Goal: Transaction & Acquisition: Book appointment/travel/reservation

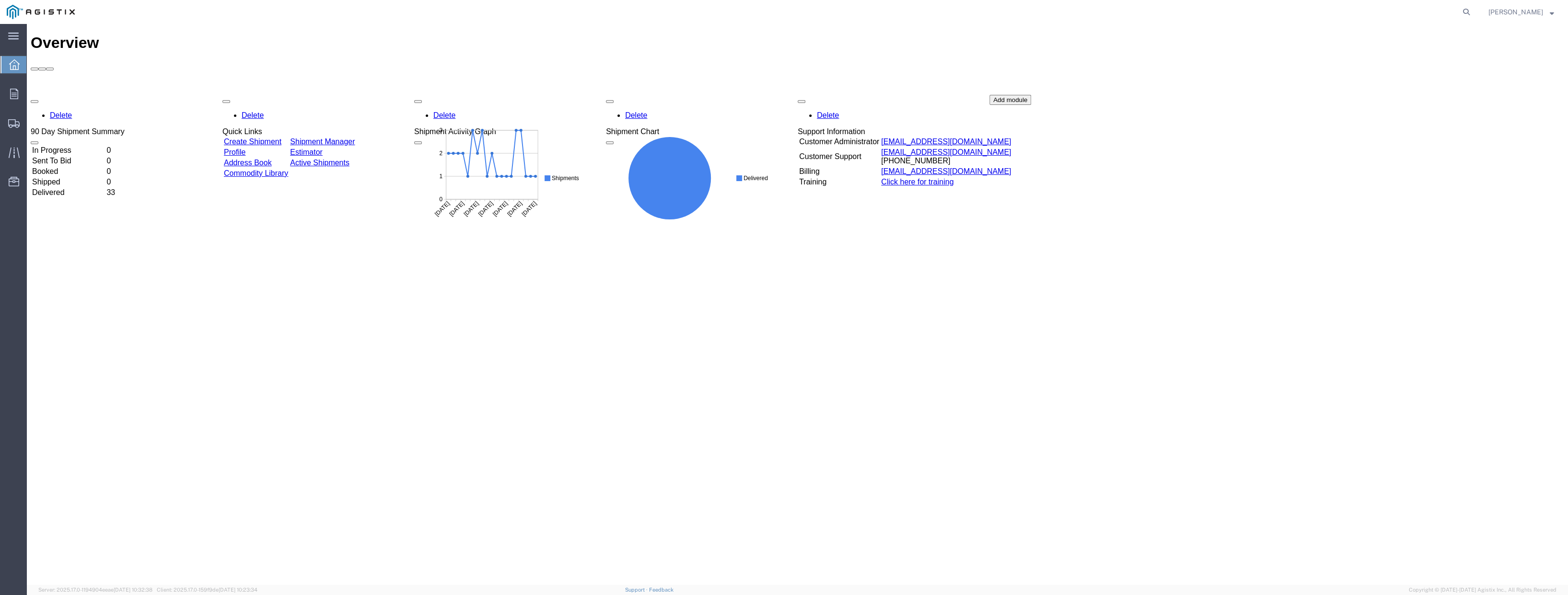
click at [282, 137] on link "Create Shipment" at bounding box center [252, 141] width 58 height 8
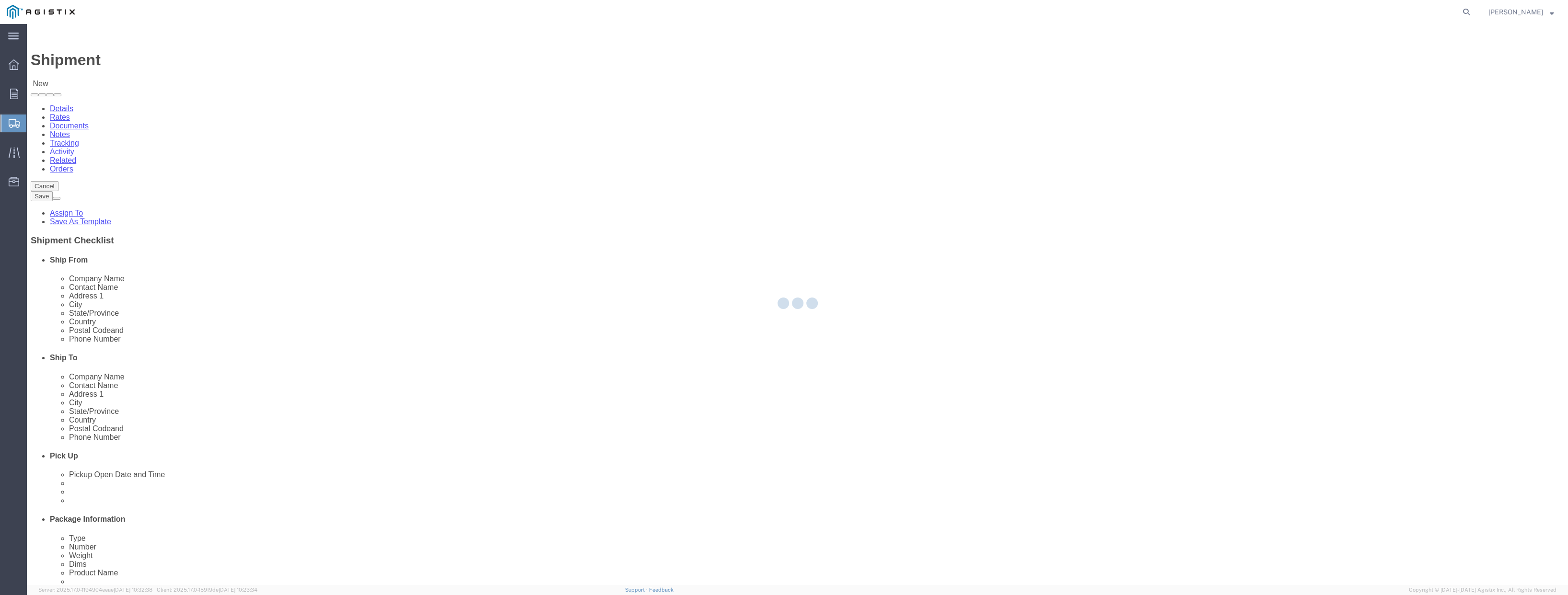
select select
drag, startPoint x: 376, startPoint y: 166, endPoint x: 349, endPoint y: 143, distance: 35.5
click select "Select PG&E [PERSON_NAME] Engineering Corp"
select select "9596"
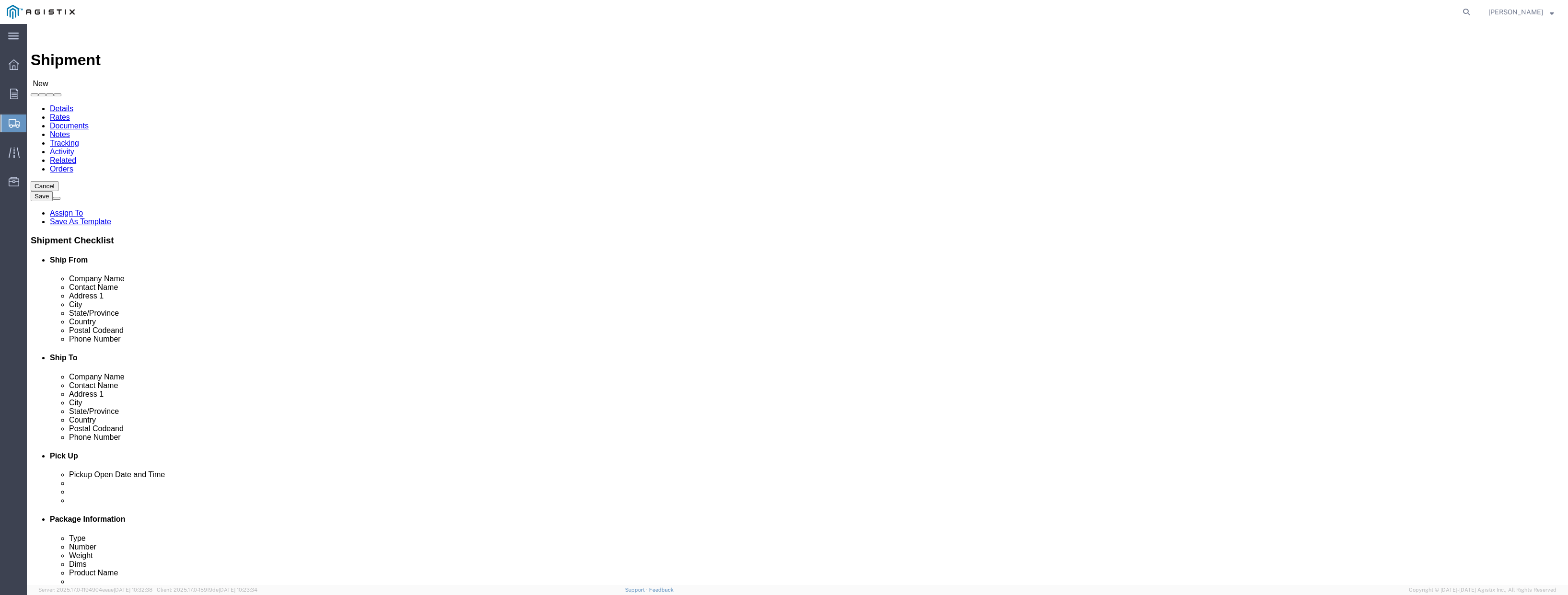
click select "Select PG&E [PERSON_NAME] Engineering Corp"
select select "PURCHORD"
select select
click select "Select All Others [GEOGRAPHIC_DATA] [GEOGRAPHIC_DATA] [GEOGRAPHIC_DATA] [GEOGRA…"
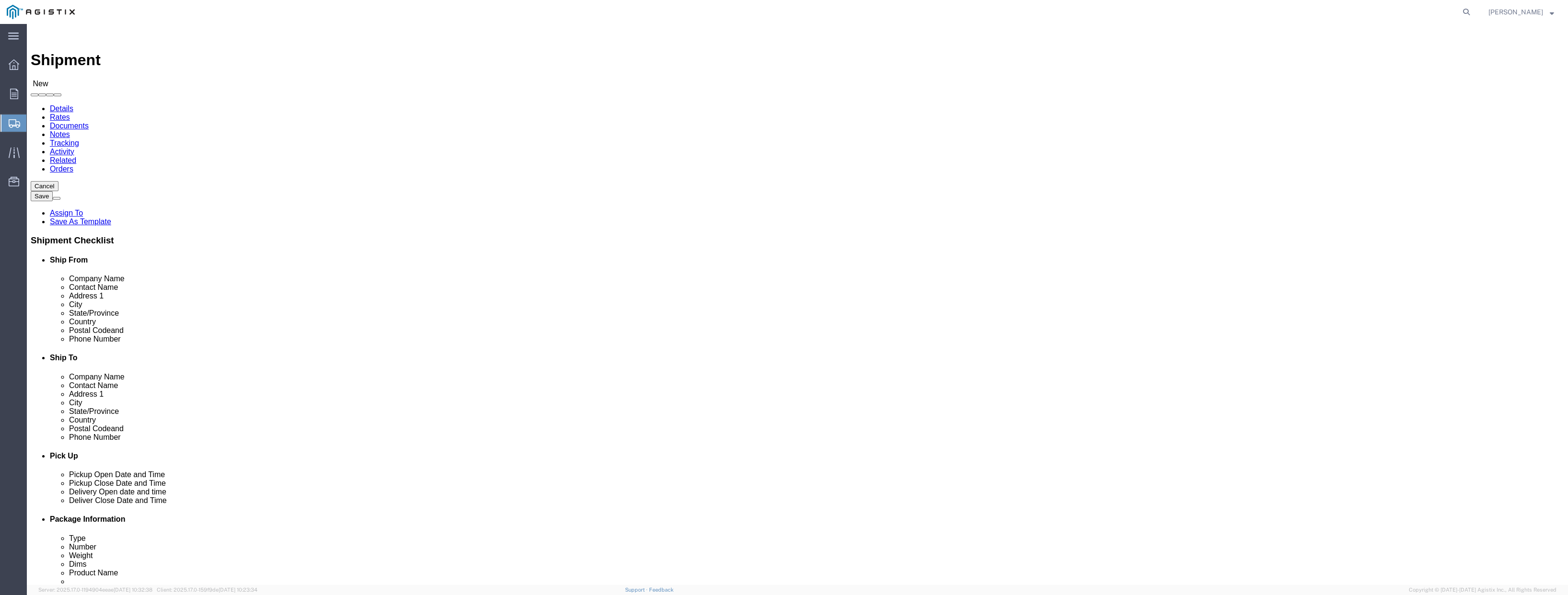
select select "19996"
click select "Select All Others [GEOGRAPHIC_DATA] [GEOGRAPHIC_DATA] [GEOGRAPHIC_DATA] [GEOGRA…"
click span
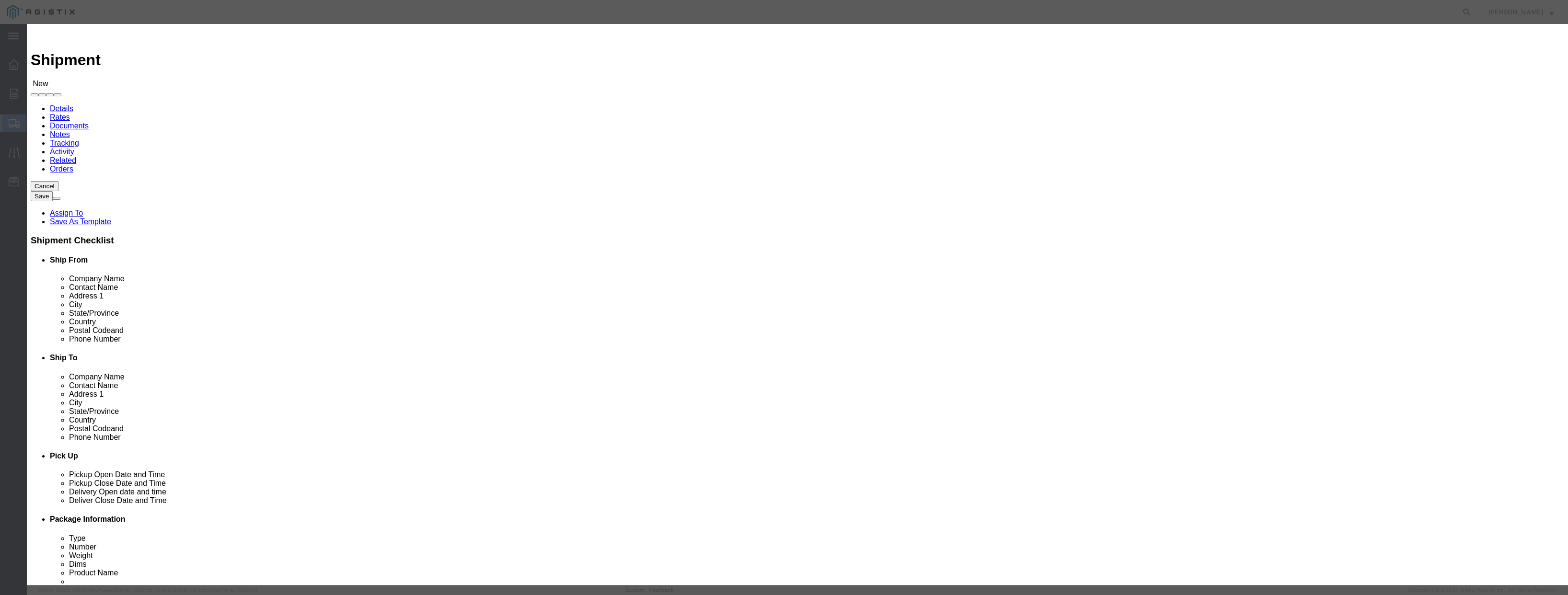
click select "All Company Location Other Personal Shared"
select select "PERSONAL"
click select "All Company Location Other Personal Shared"
click button "Select"
select select
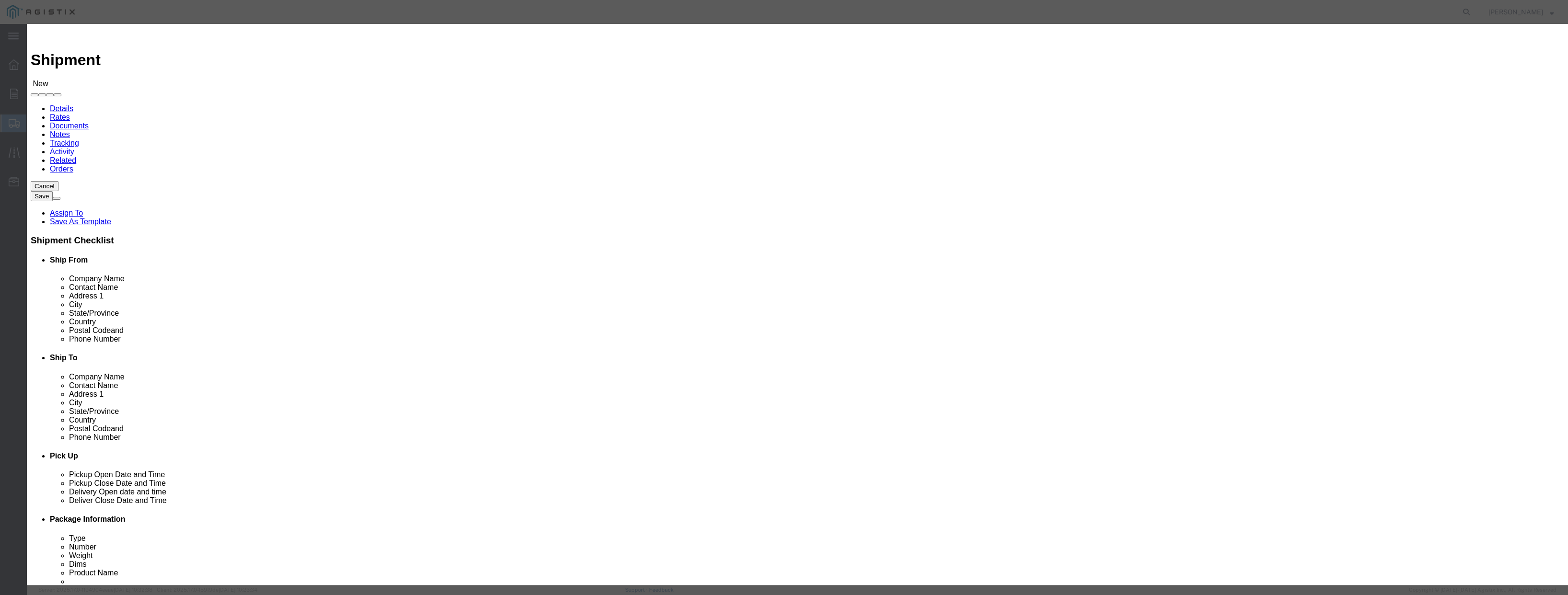
type input "PG&E MARYSVILLE MATERIALS"
type input "[PERSON_NAME]"
type input "[STREET_ADDRESS]"
type input "[GEOGRAPHIC_DATA]"
type input "95692"
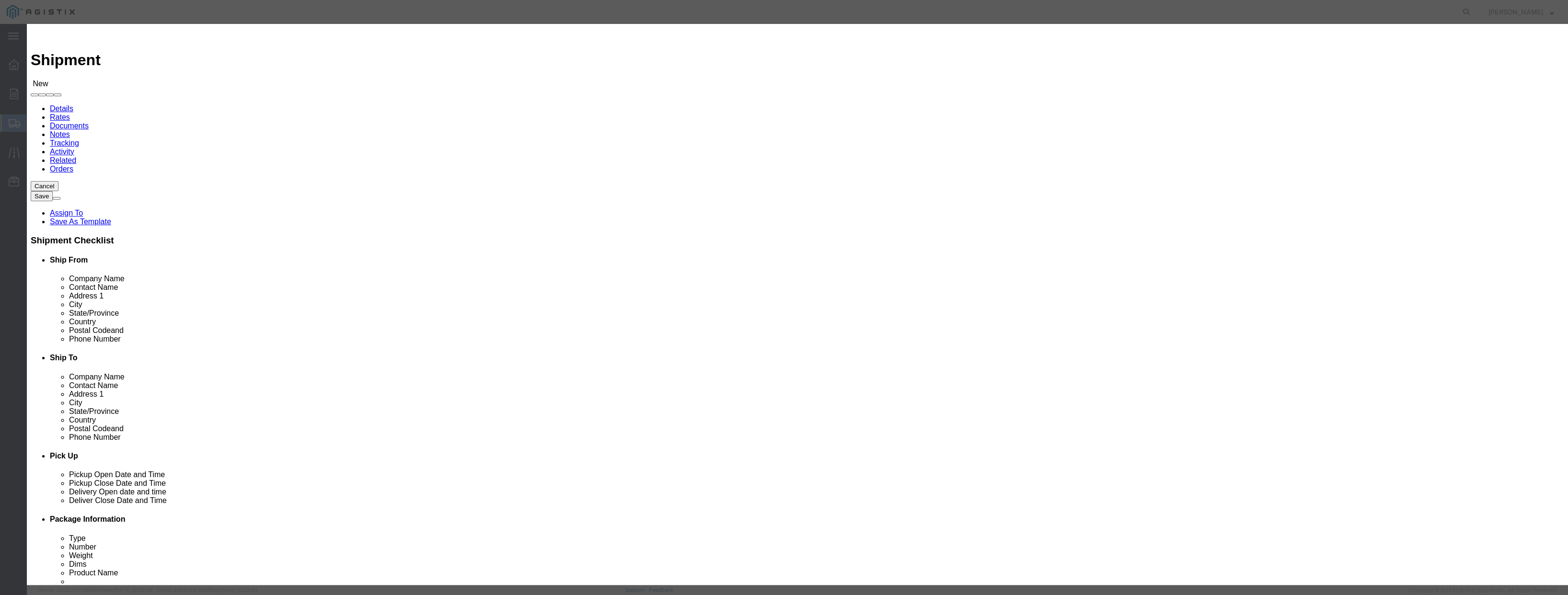
type input "[PHONE_NUMBER]"
select select "CA"
click button "Select"
select select
type input "[PERSON_NAME] ENGINEERING CORP"
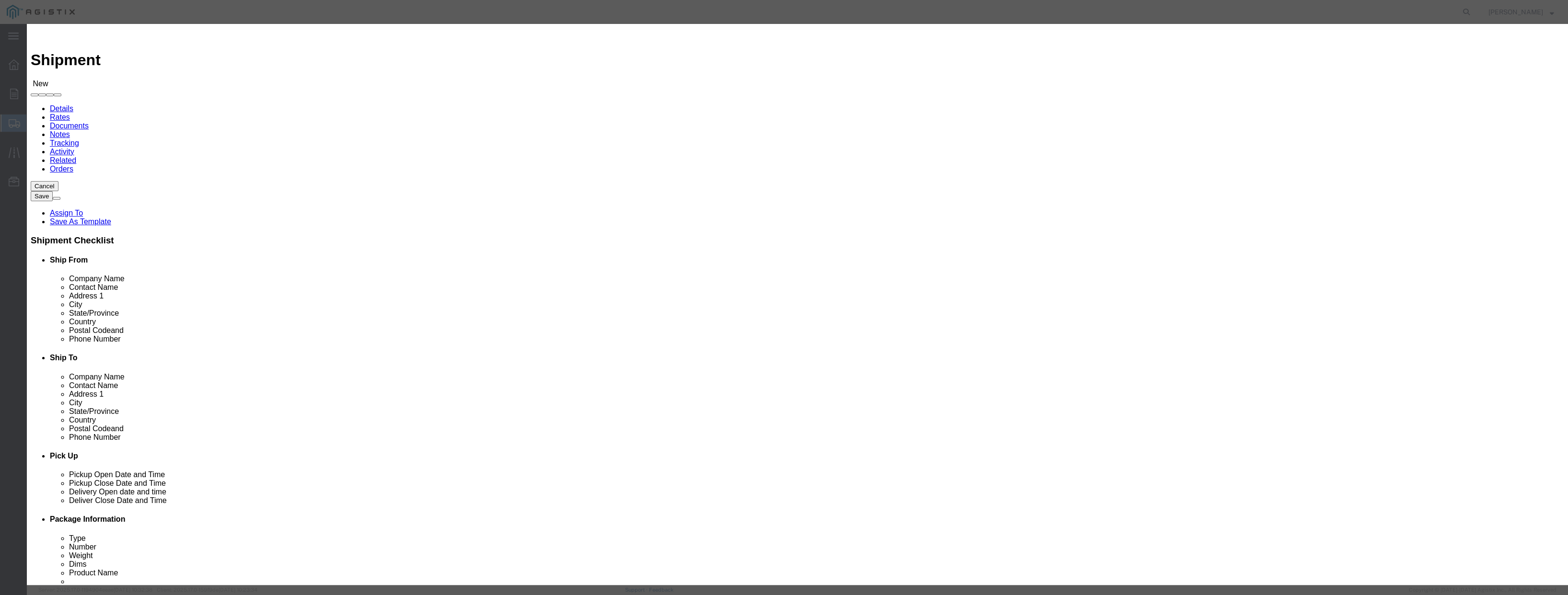
type input "[PERSON_NAME]"
type input "1569 [PERSON_NAME][GEOGRAPHIC_DATA]"
type input "San Leandro"
type input "94577"
type input "[PHONE_NUMBER]"
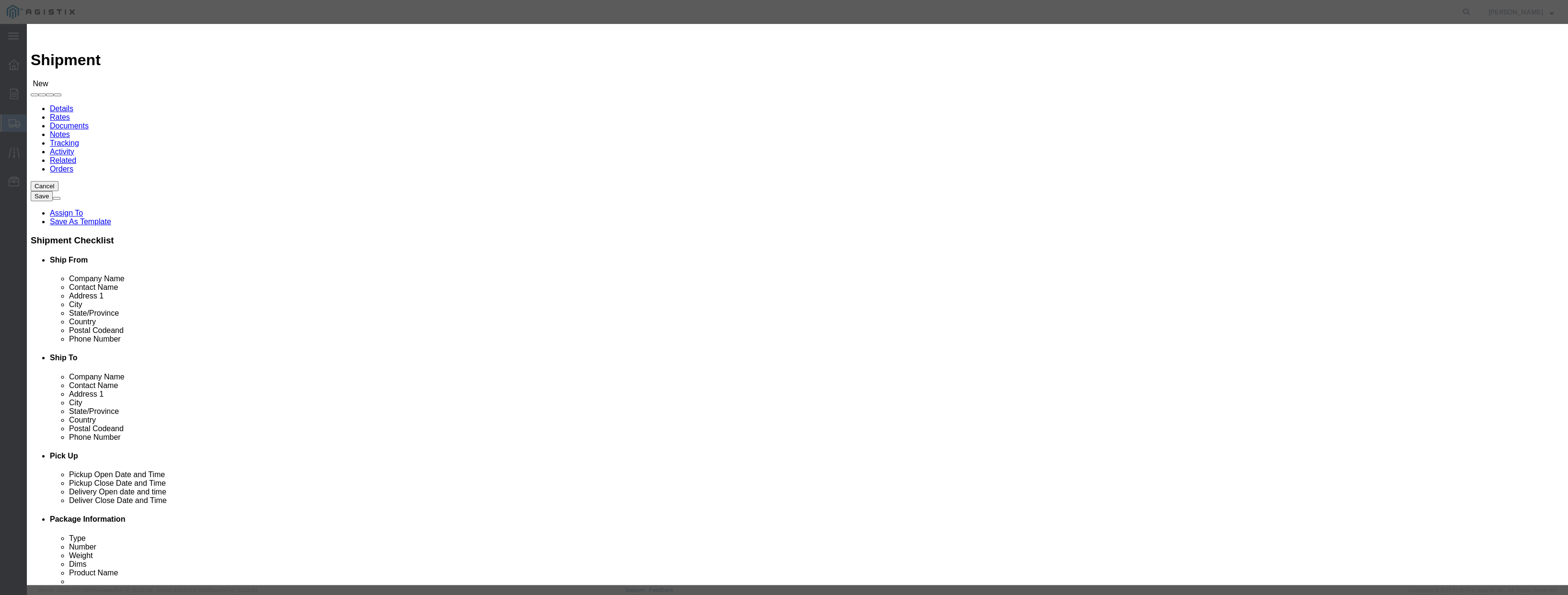
type input "[EMAIL_ADDRESS][PERSON_NAME][DOMAIN_NAME]"
checkbox input "true"
select select "CA"
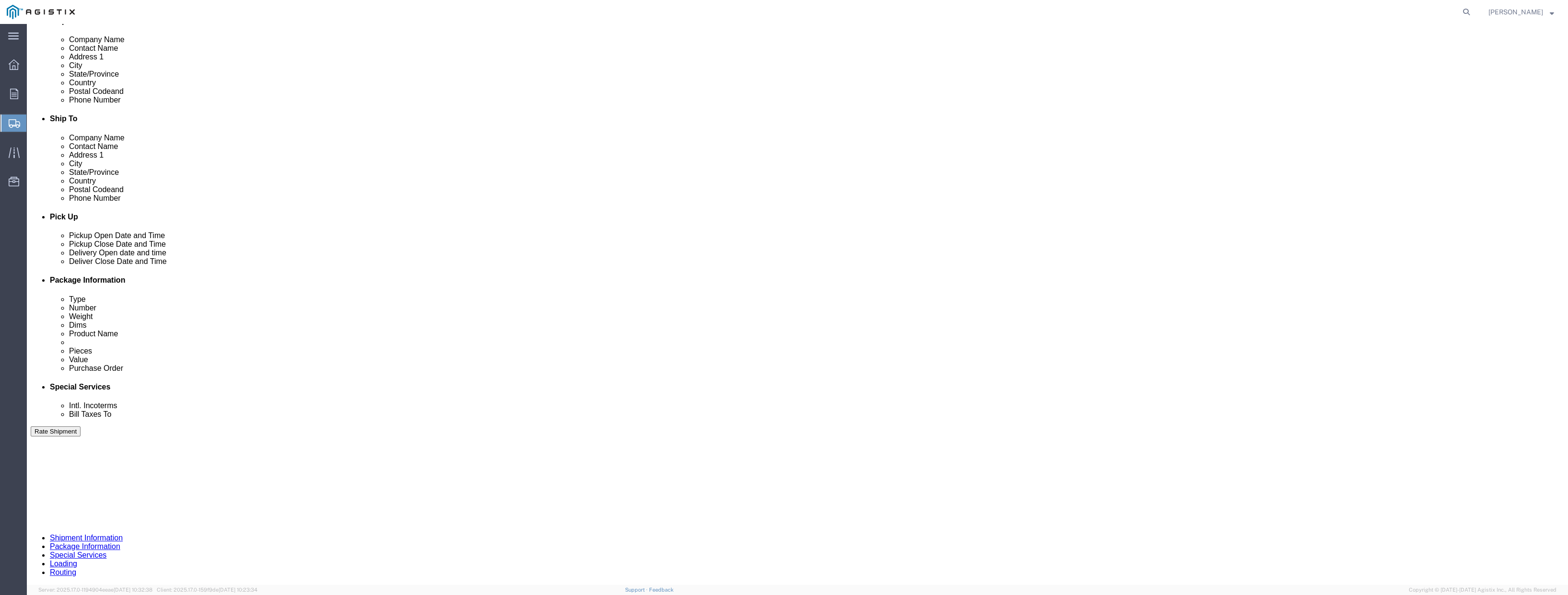
scroll to position [431, 0]
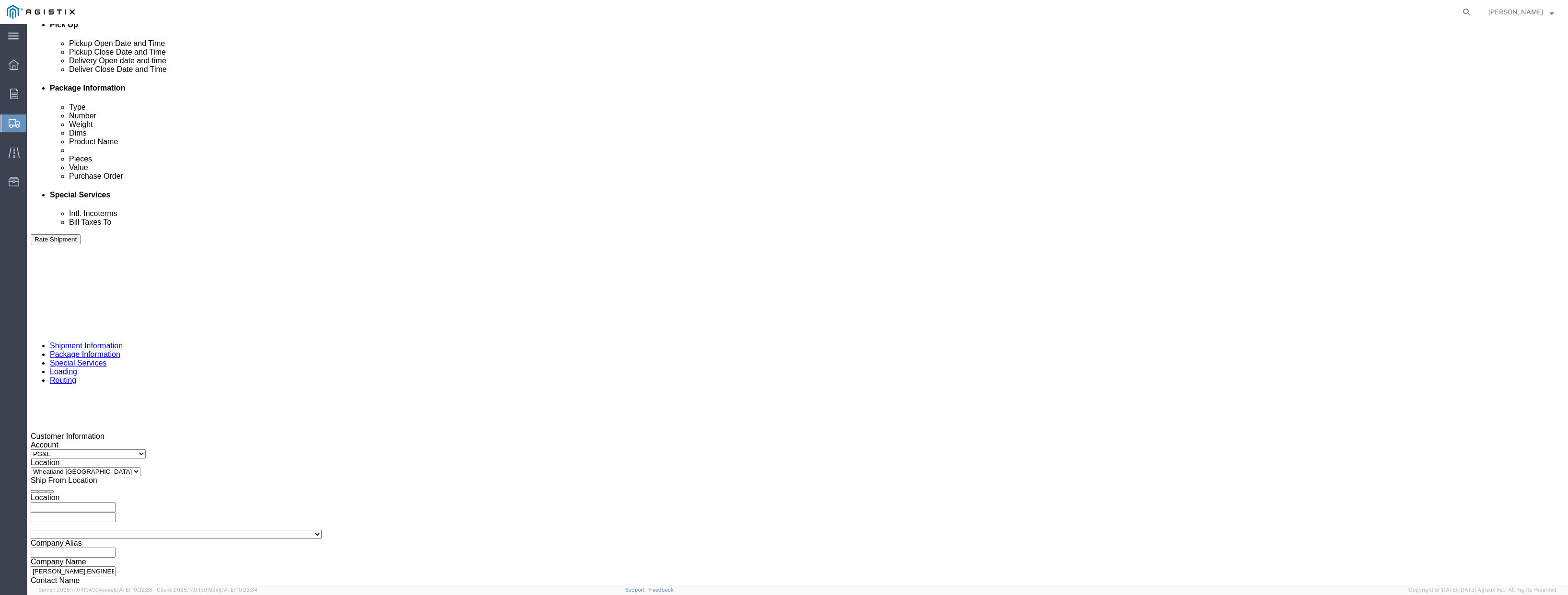
click div "[DATE] 12:00 PM"
type input "4:00 PM"
click button "Apply"
click div
click input "5:00 PM"
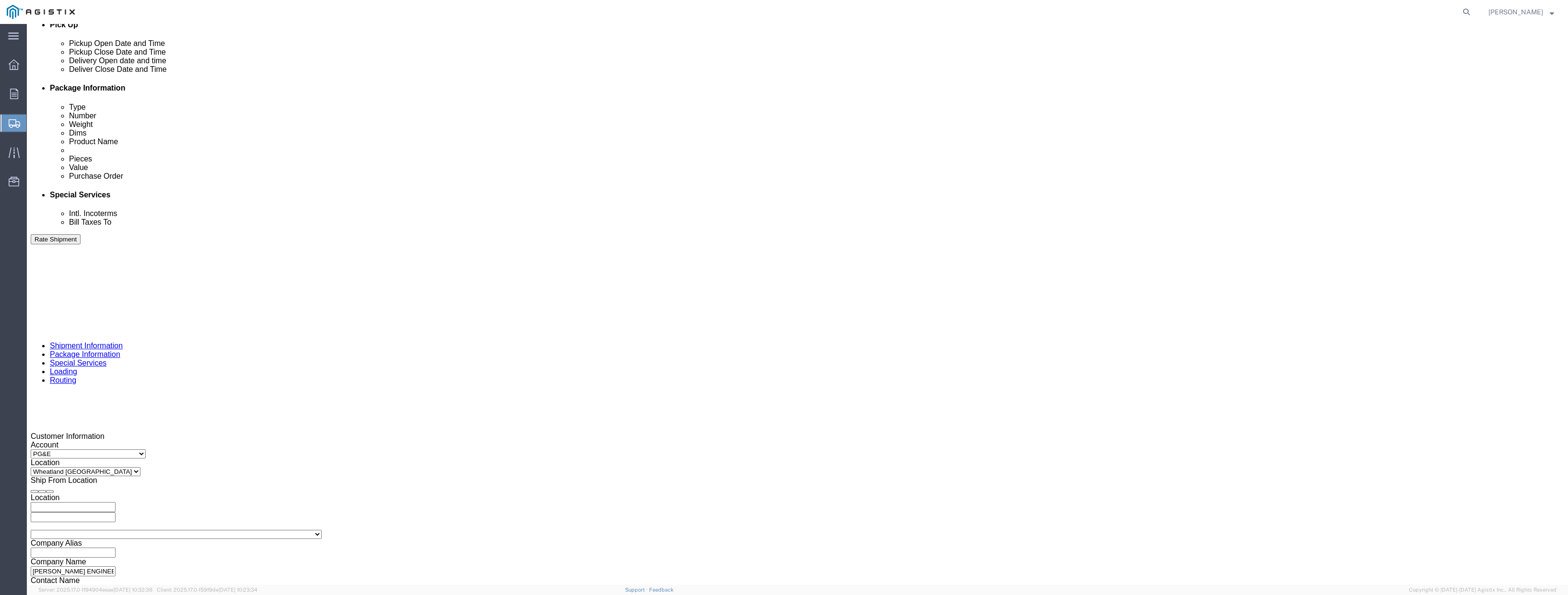
click input "8:00 PM"
type input "8:00 AM"
click button "Apply"
click div
click button "Apply"
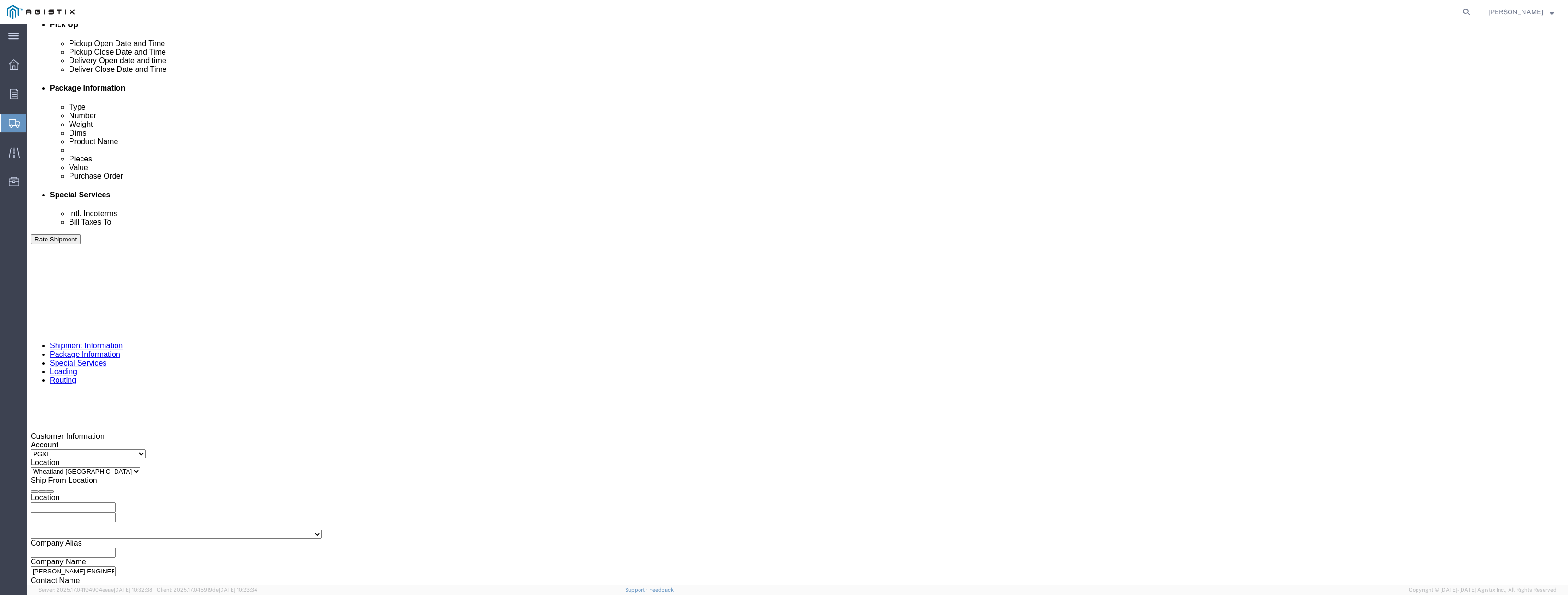
click input "text"
paste input "3501325208"
type input "3501325208"
drag, startPoint x: 663, startPoint y: 423, endPoint x: 635, endPoint y: 427, distance: 28.3
click select "Select Account Type Activity ID Airline Appointment Number ASN Batch Request # …"
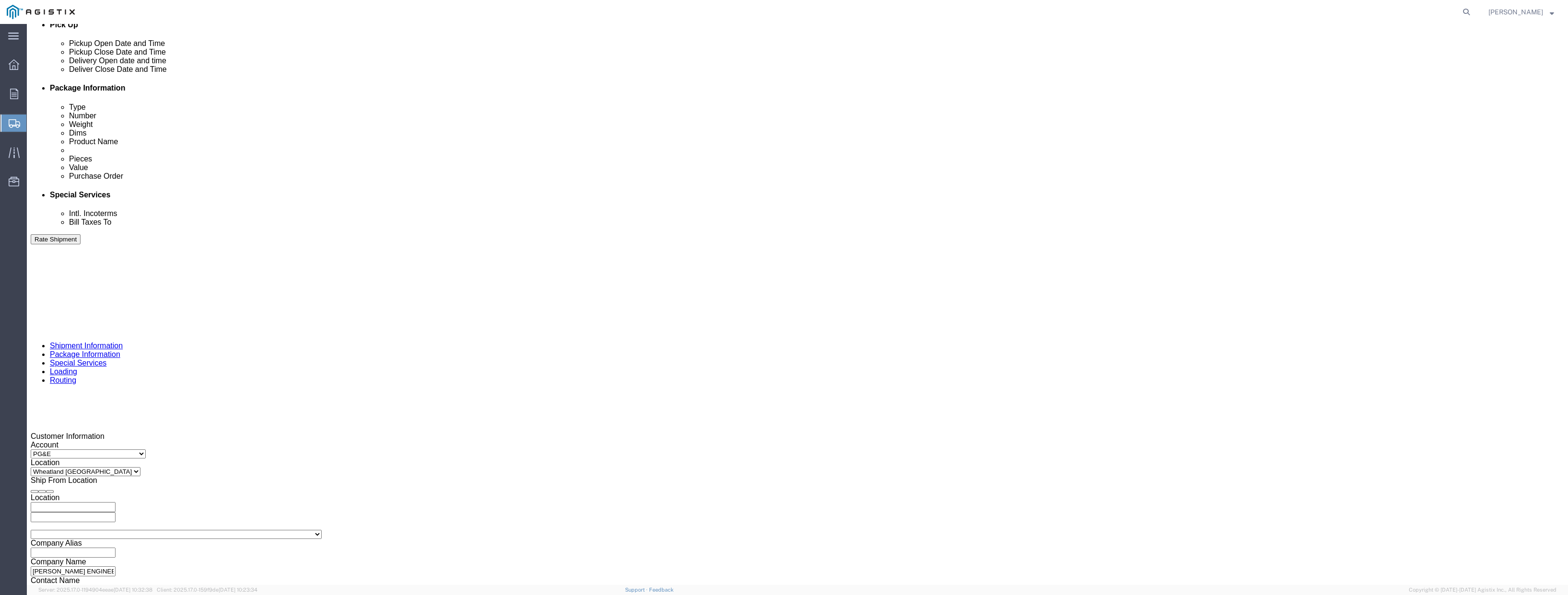
select select "PURCHORD"
click select "Select Account Type Activity ID Airline Appointment Number ASN Batch Request # …"
click input "text"
paste input "3501313557"
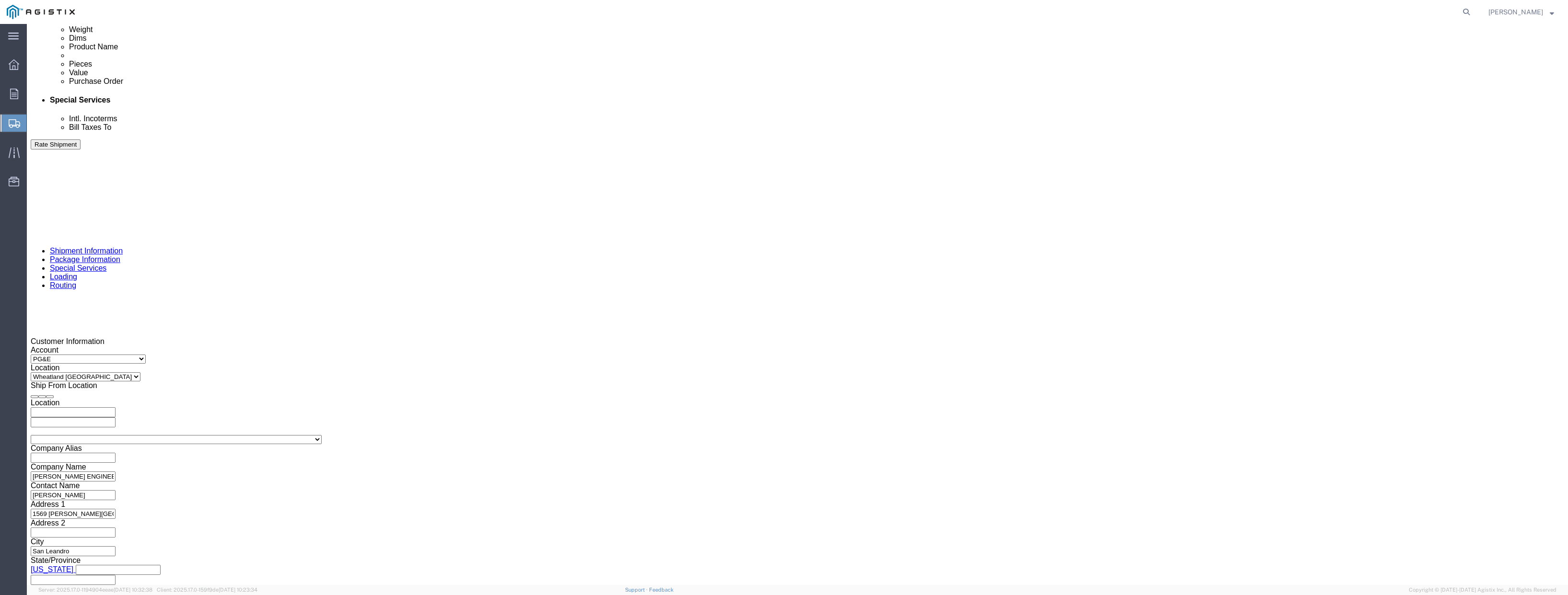
type input "3501313557"
click button "Continue"
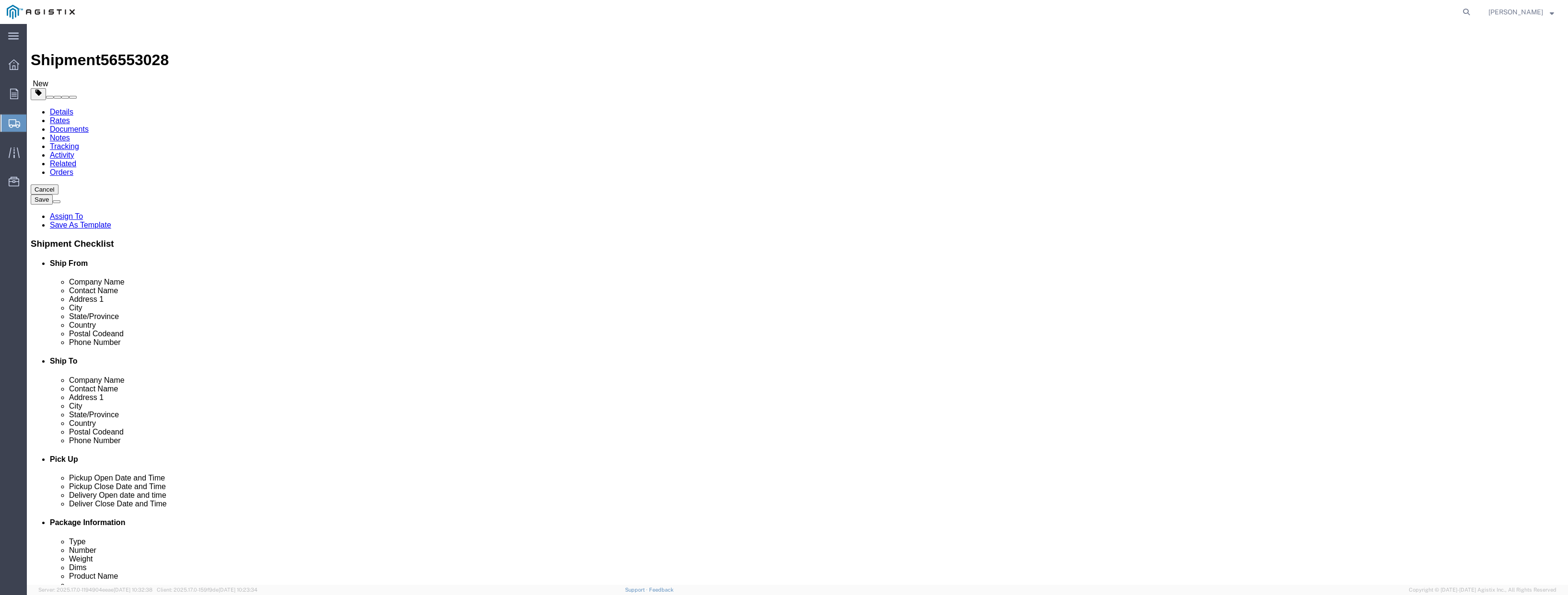
click select "Select Bulk Bundle(s) Cardboard Box(es) Carton(s) Crate(s) Drum(s) (Fiberboard)…"
select select "PSNS"
click select "Select Bulk Bundle(s) Cardboard Box(es) Carton(s) Crate(s) Drum(s) (Fiberboard)…"
click input "text"
type input "56"
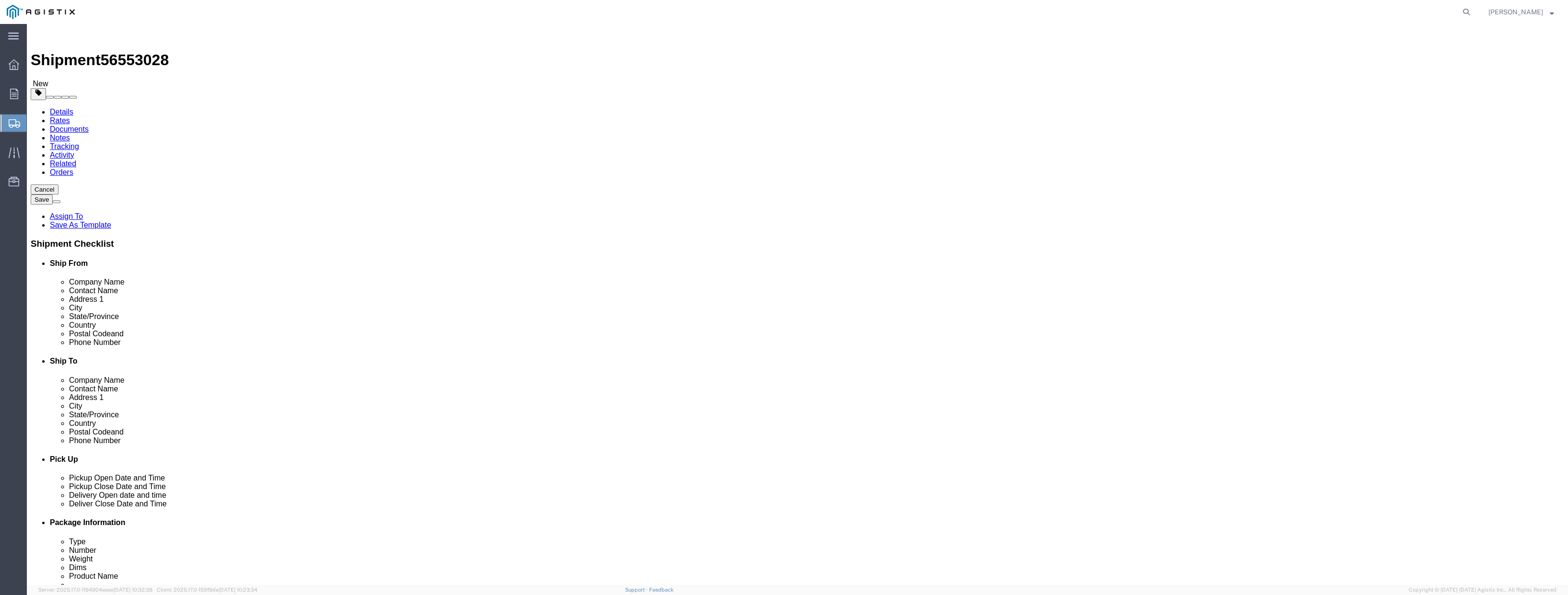
type input "49"
drag, startPoint x: 268, startPoint y: 243, endPoint x: 215, endPoint y: 239, distance: 53.2
click div "Weight 0.00 Select kgs lbs Ship. t°"
type input "1800"
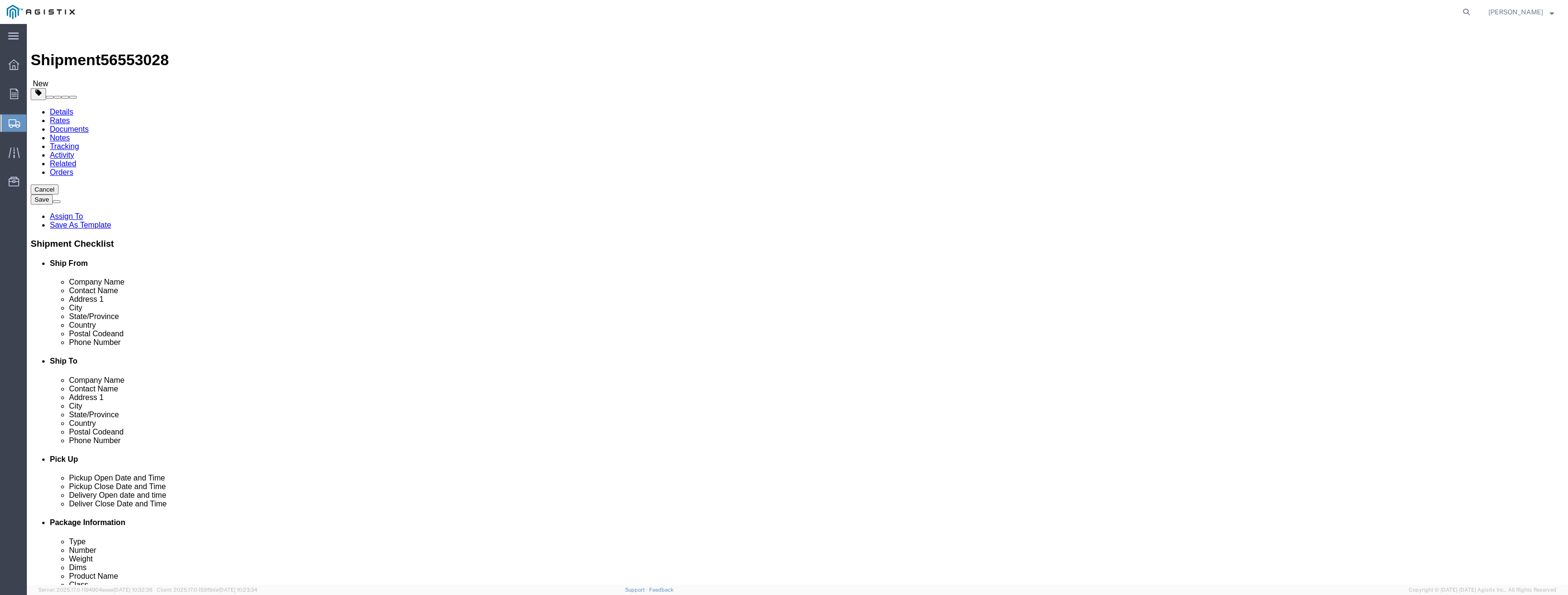
click ul
click link "Add Content"
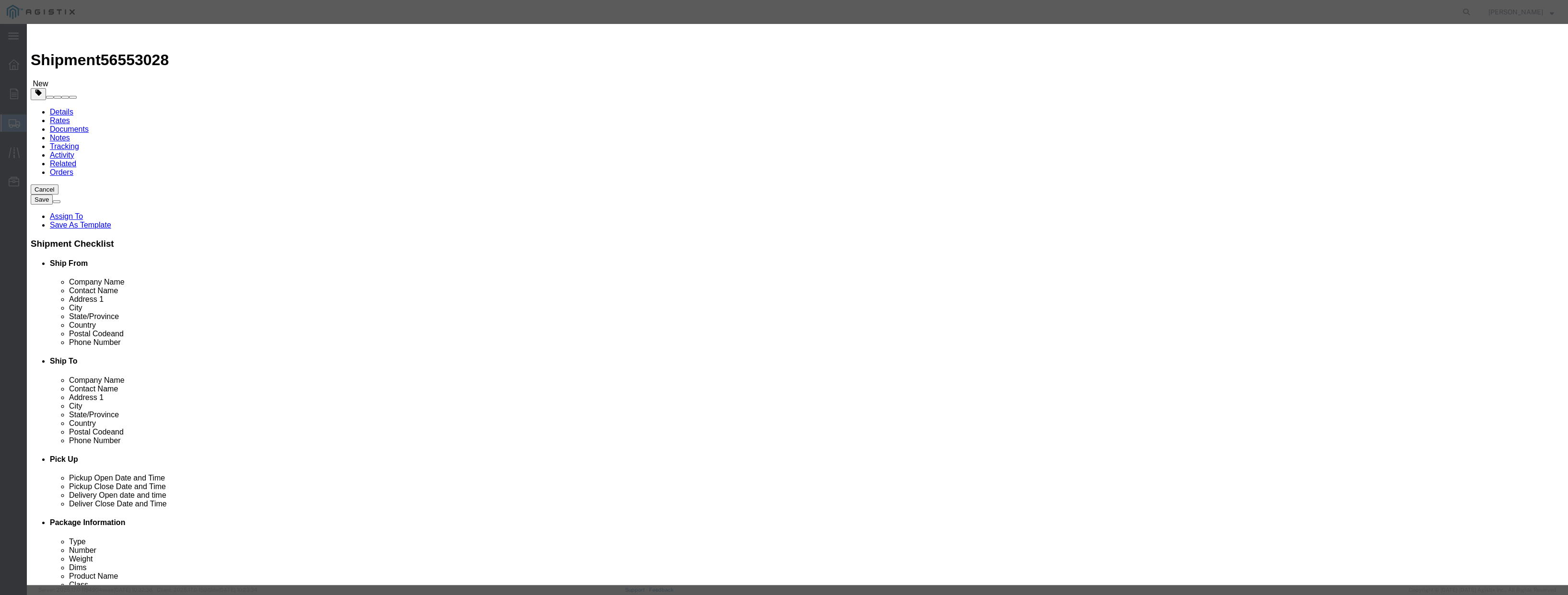
drag, startPoint x: 615, startPoint y: 90, endPoint x: 586, endPoint y: 97, distance: 29.8
click div "Pieces 0 Select Bag Barrels 100Board Feet Bottle Box Blister Pack Carats Can Ca…"
type input "1"
click input "text"
type input "125000"
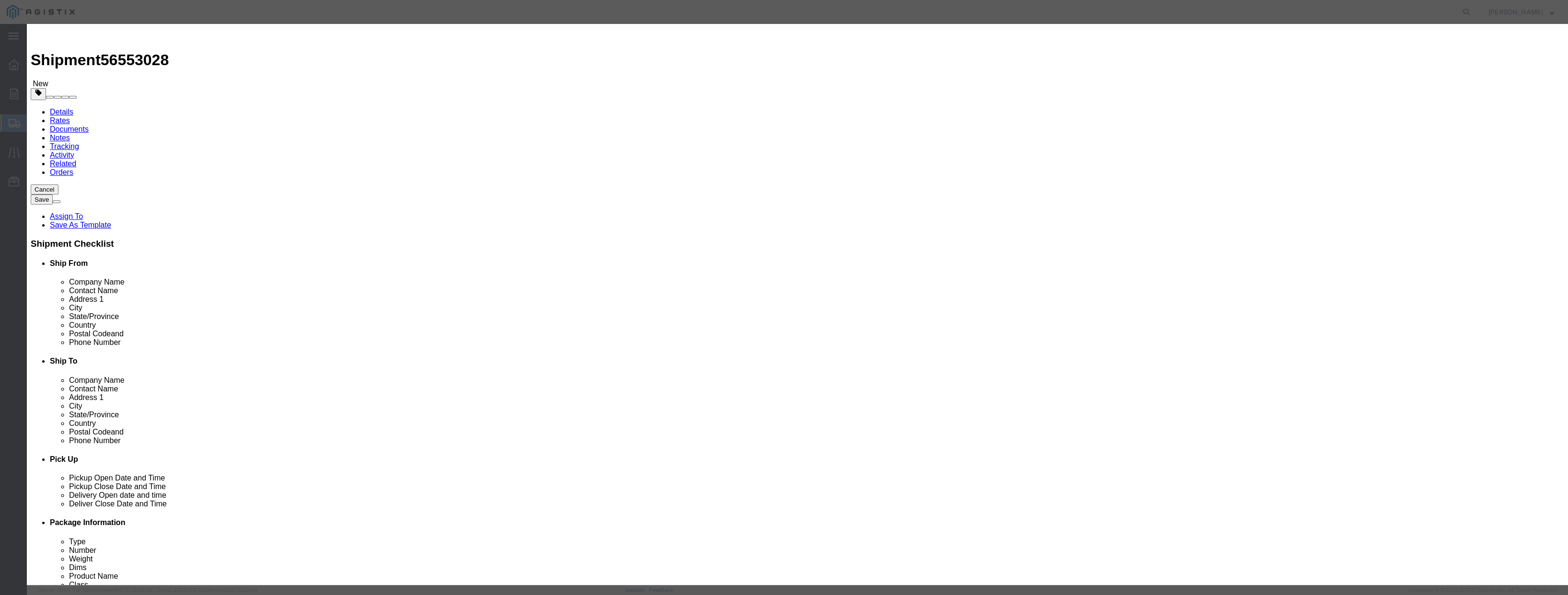
click select "Select 50 55 60 65 70 85 92.5 100 125 175 250 300 400"
select select "100"
click select "Select 50 55 60 65 70 85 92.5 100 125 175 250 300 400"
click input "text"
type input "switchgear"
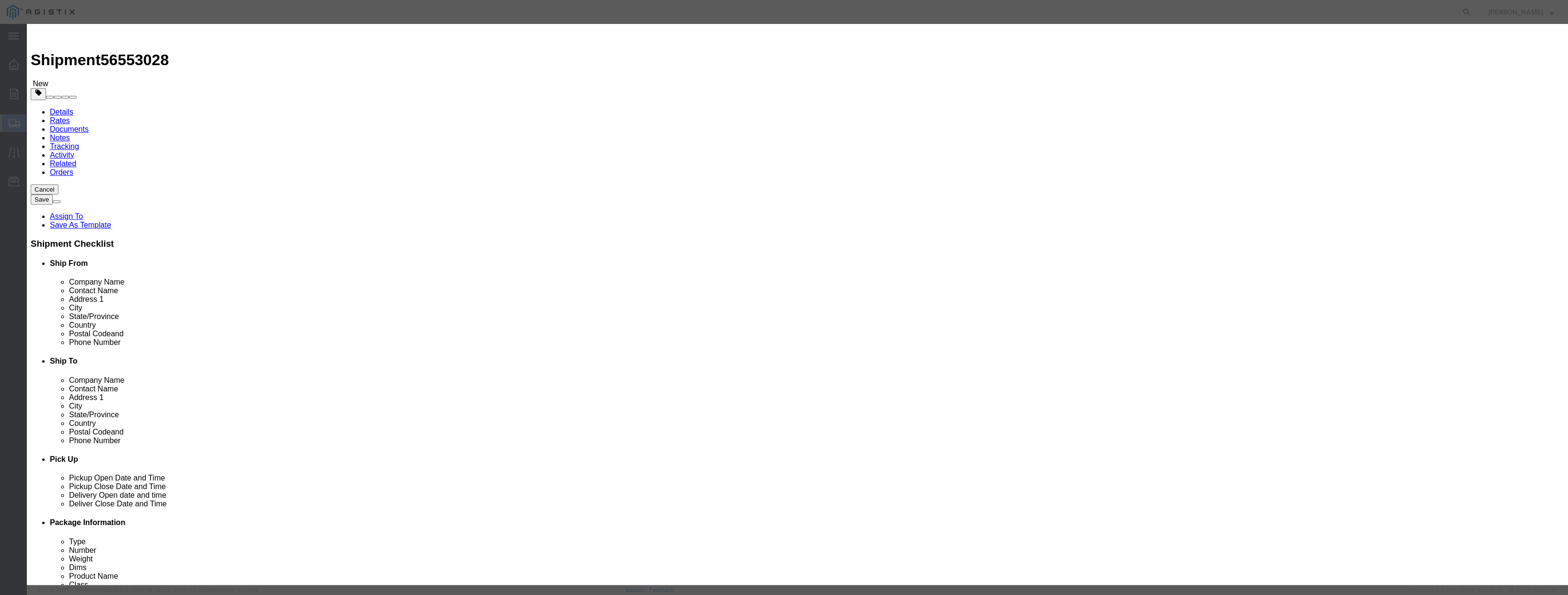
click button "Save & Close"
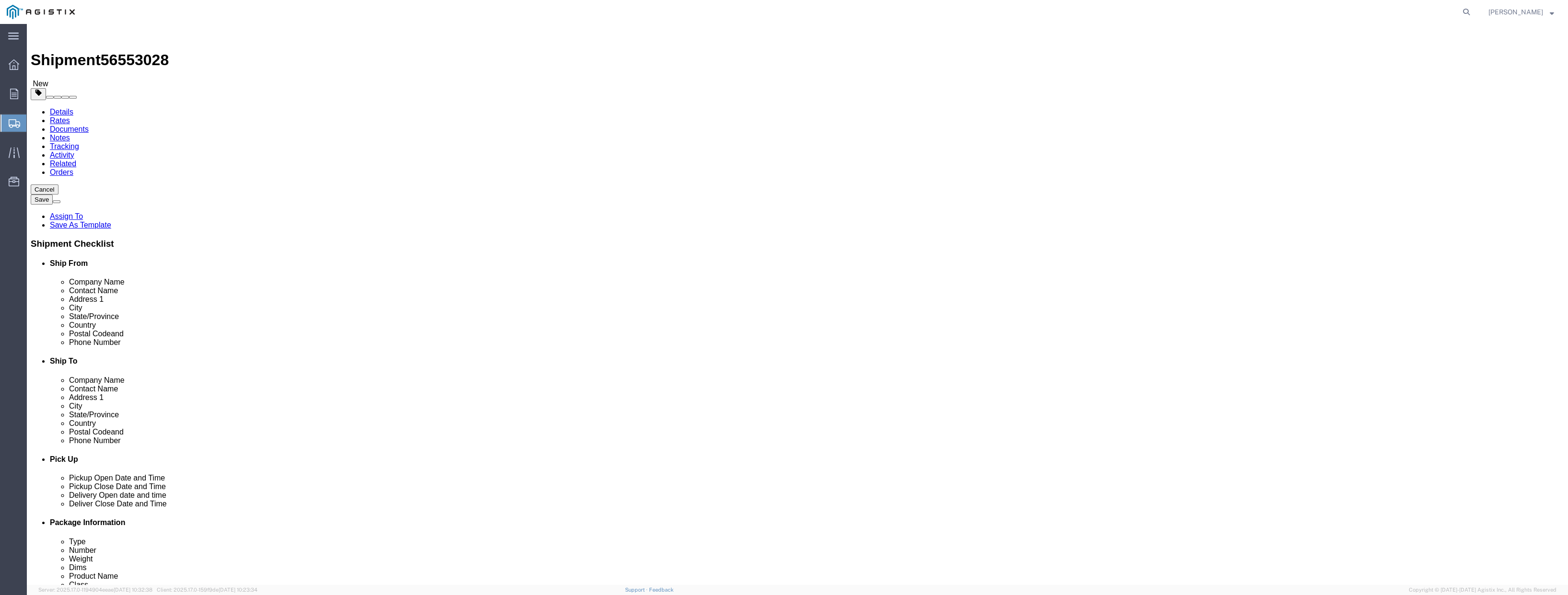
click link "Add Package"
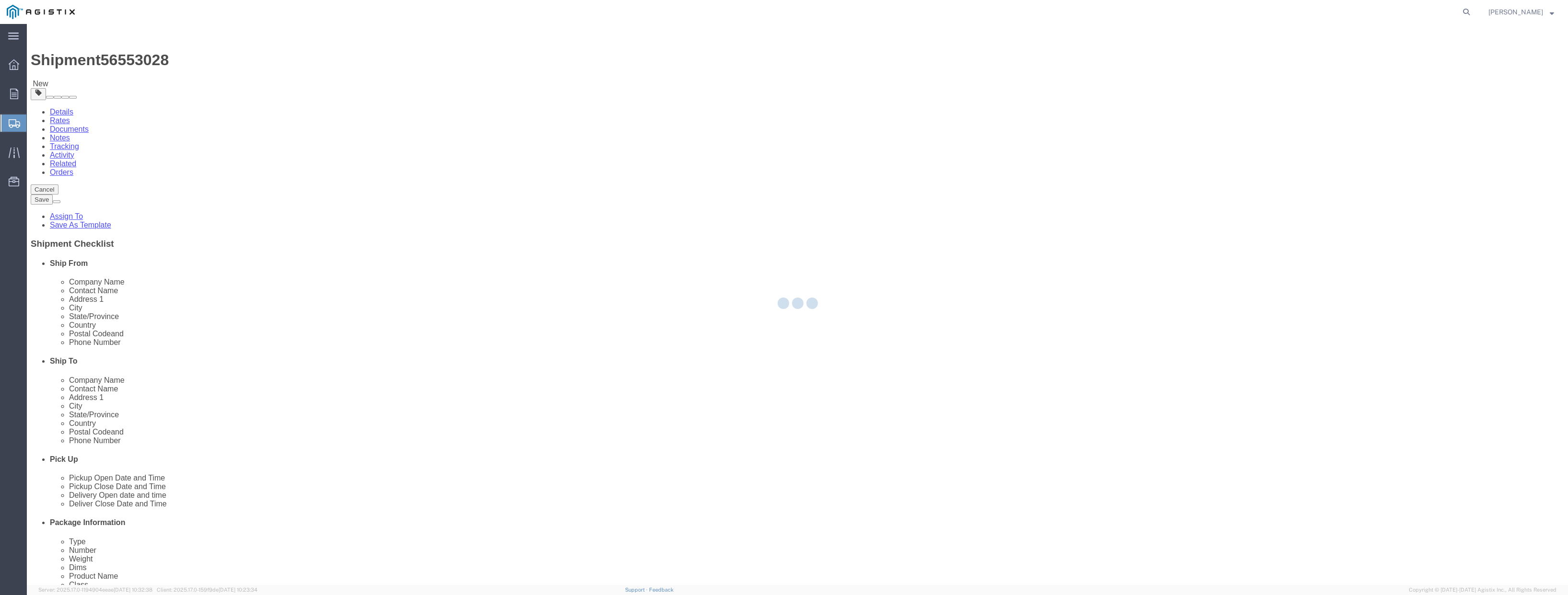
select select "PSNS"
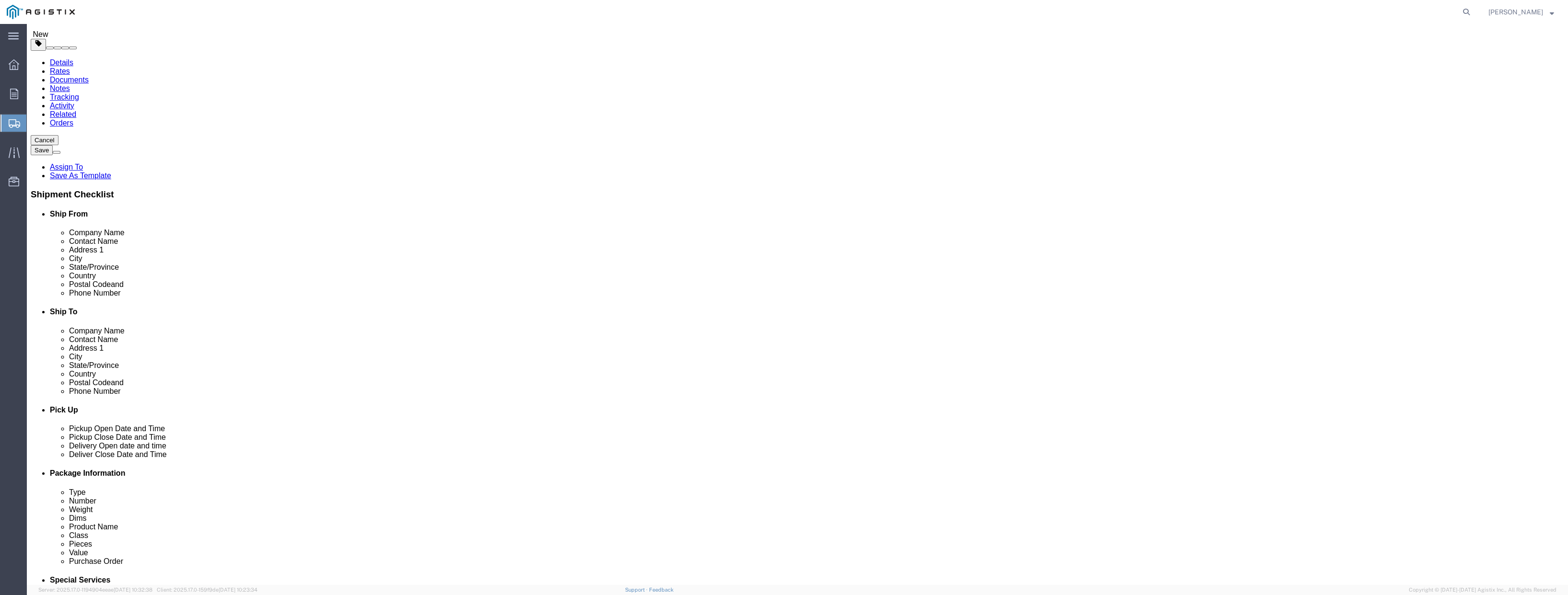
scroll to position [127, 0]
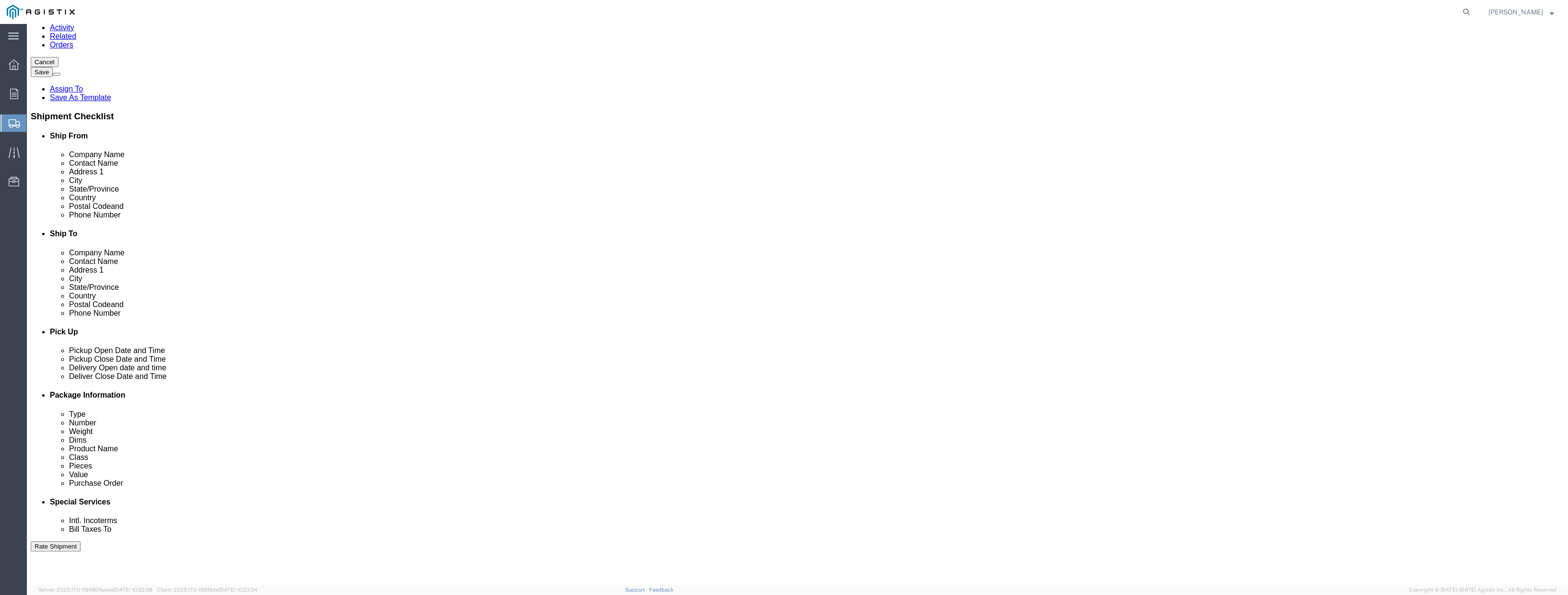
click select "Select Bulk Bundle(s) Cardboard Box(es) Carton(s) Crate(s) Drum(s) (Fiberboard)…"
select select "PSNS"
click select "Select Bulk Bundle(s) Cardboard Box(es) Carton(s) Crate(s) Drum(s) (Fiberboard)…"
click input "text"
type input "48"
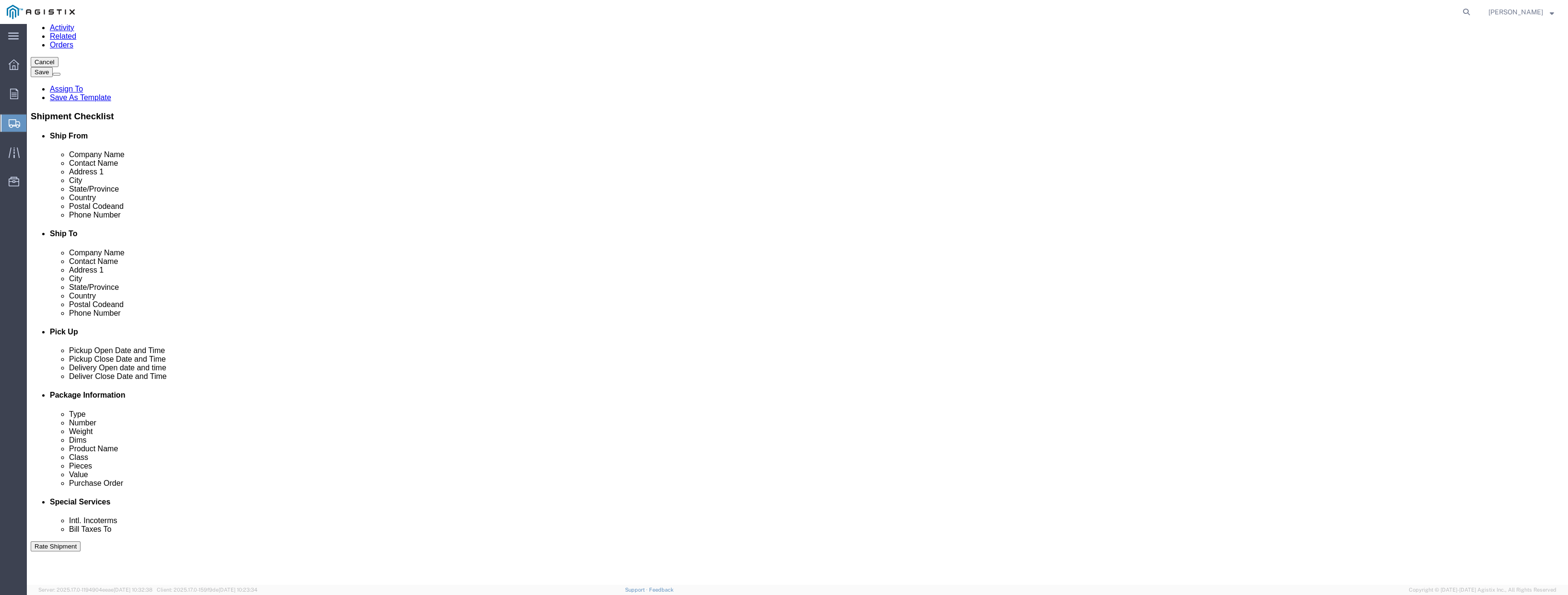
type input "66"
type input "48"
drag, startPoint x: 260, startPoint y: 367, endPoint x: 224, endPoint y: 361, distance: 36.5
click div "Weight 0.00 Select kgs lbs Ship. t°"
type input "1120"
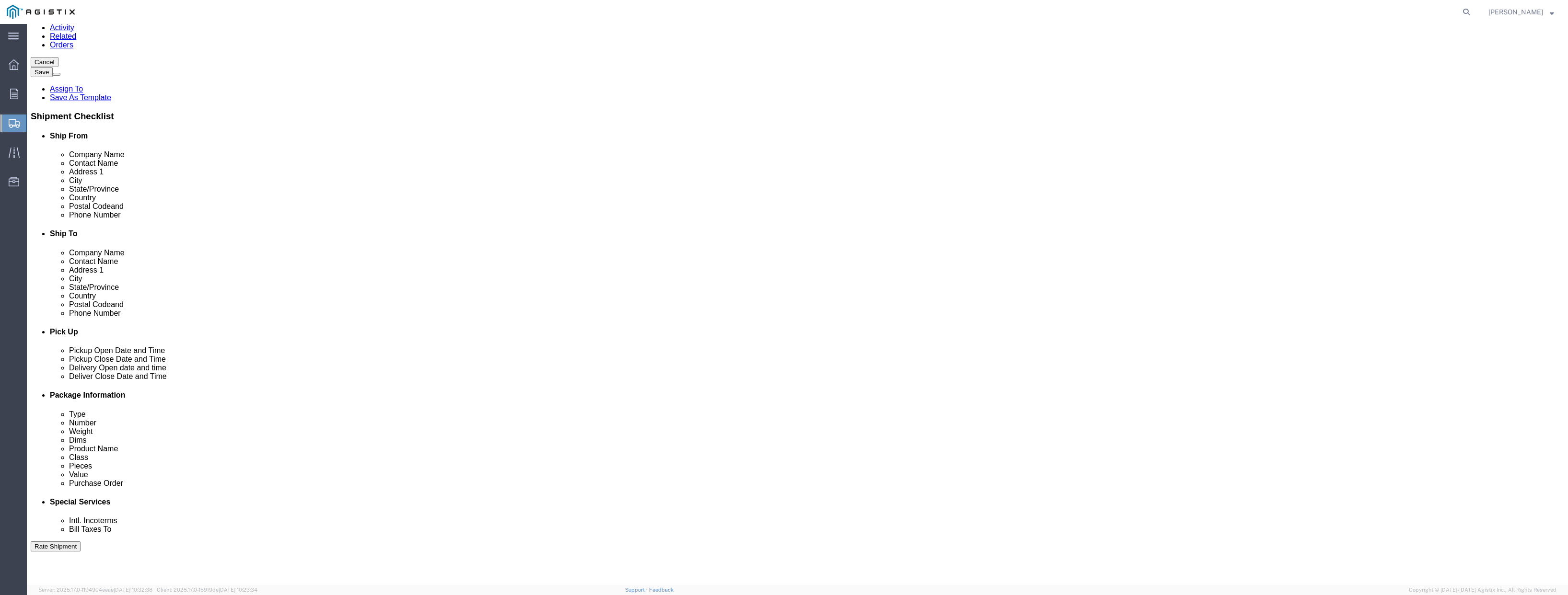
click link "Add Content"
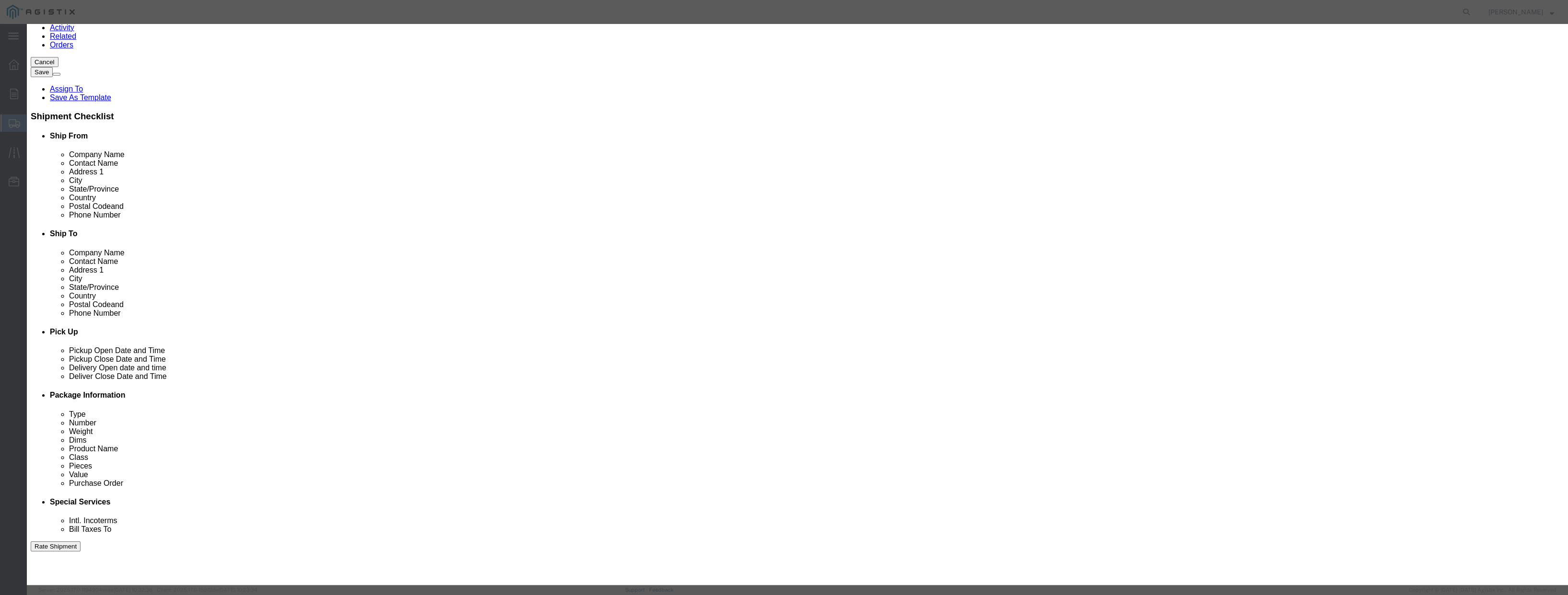
drag, startPoint x: 606, startPoint y: 93, endPoint x: 597, endPoint y: 93, distance: 9.0
click div "0"
type input "1"
click input "text"
type input "150000"
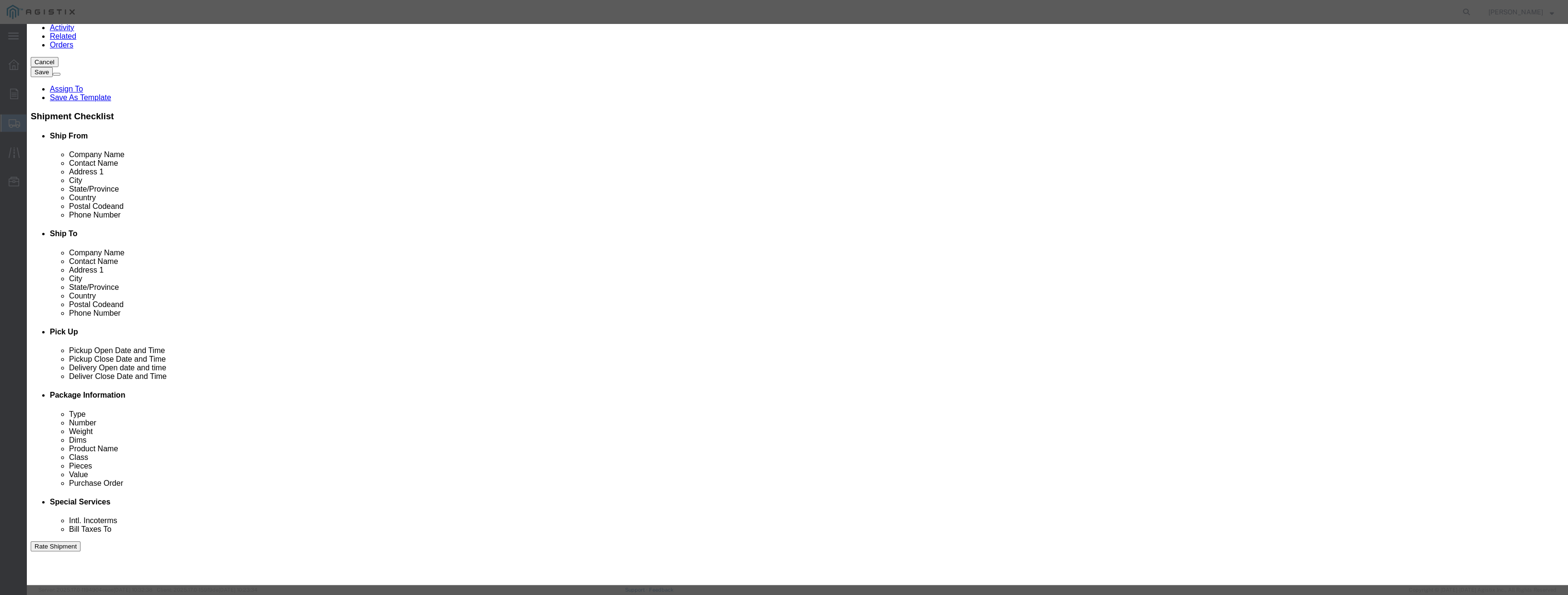
click select "Select 50 55 60 65 70 85 92.5 100 125 175 250 300 400"
select select "100"
click select "Select 50 55 60 65 70 85 92.5 100 125 175 250 300 400"
click input "text"
type input "switchgear"
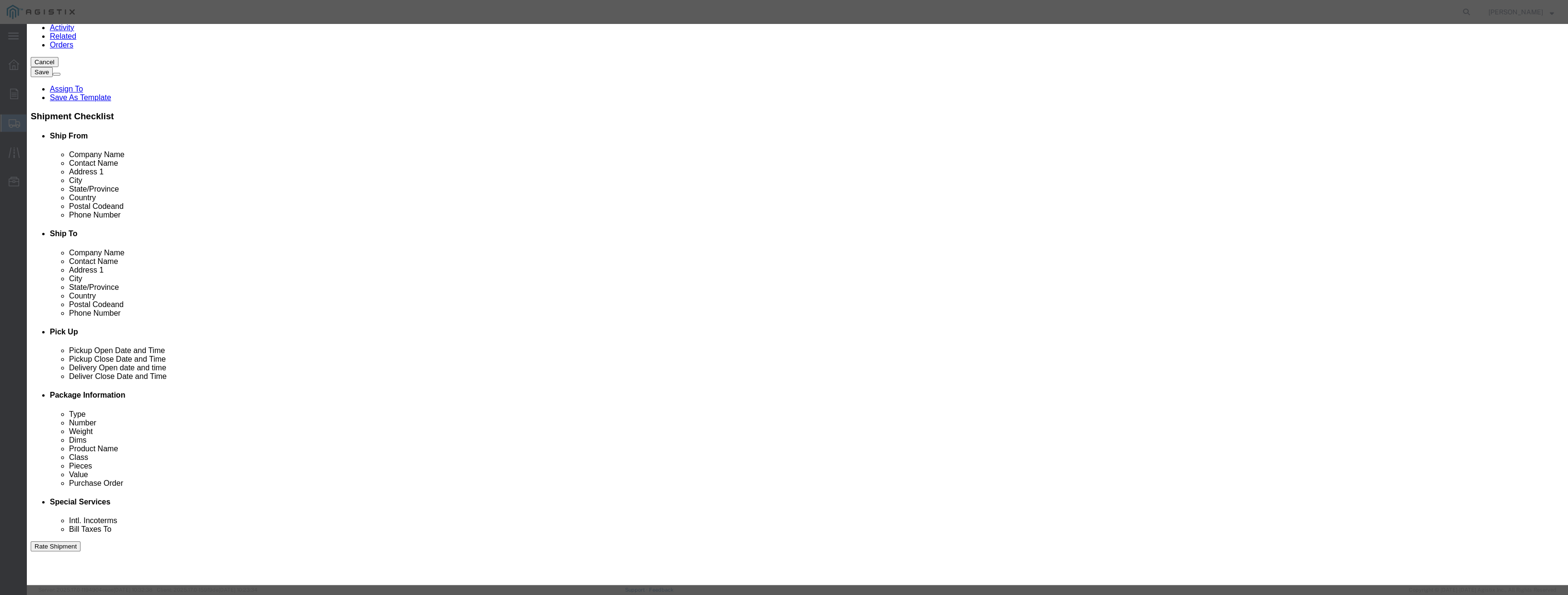
click button "Save & Close"
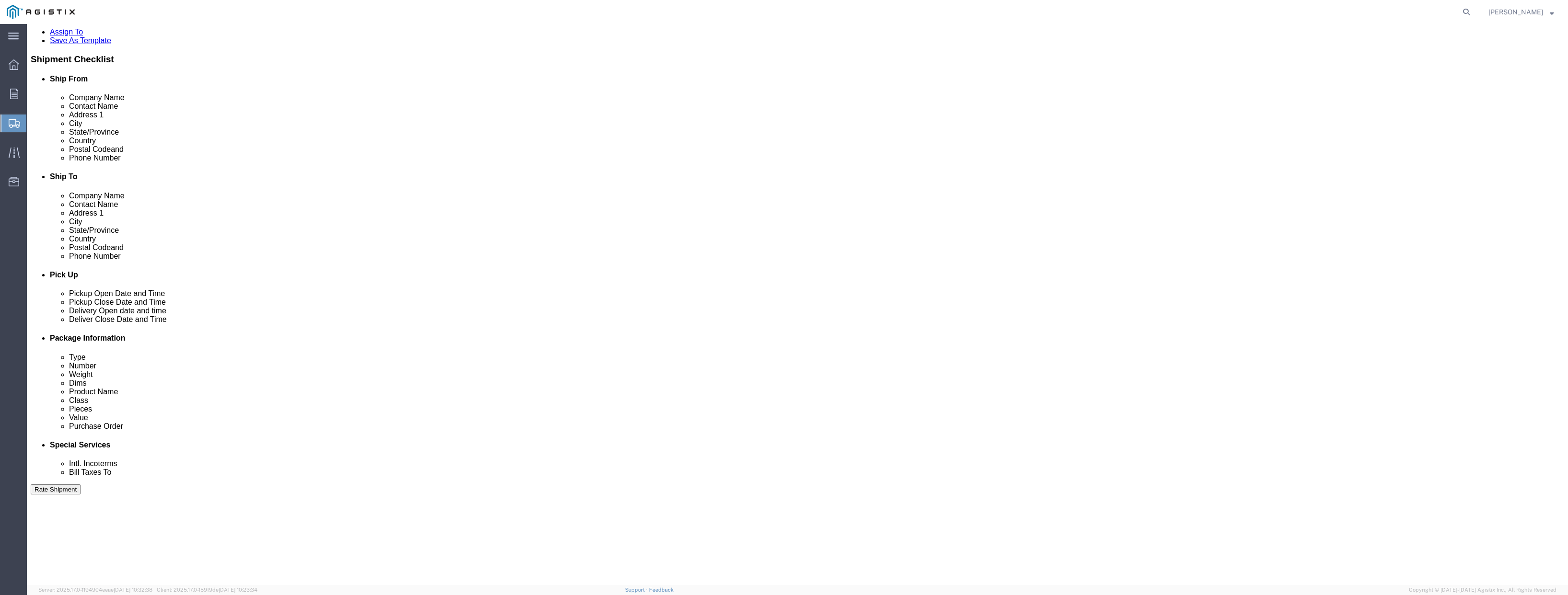
scroll to position [195, 0]
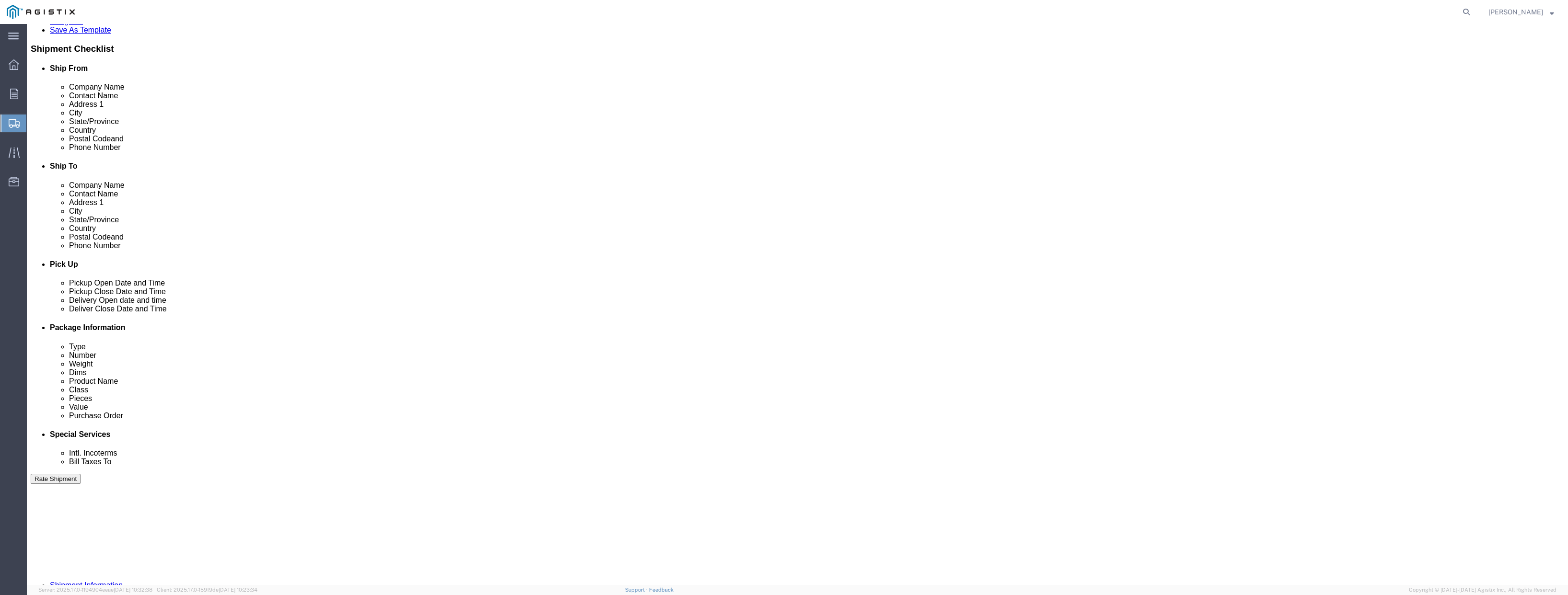
click button "Rate Shipment"
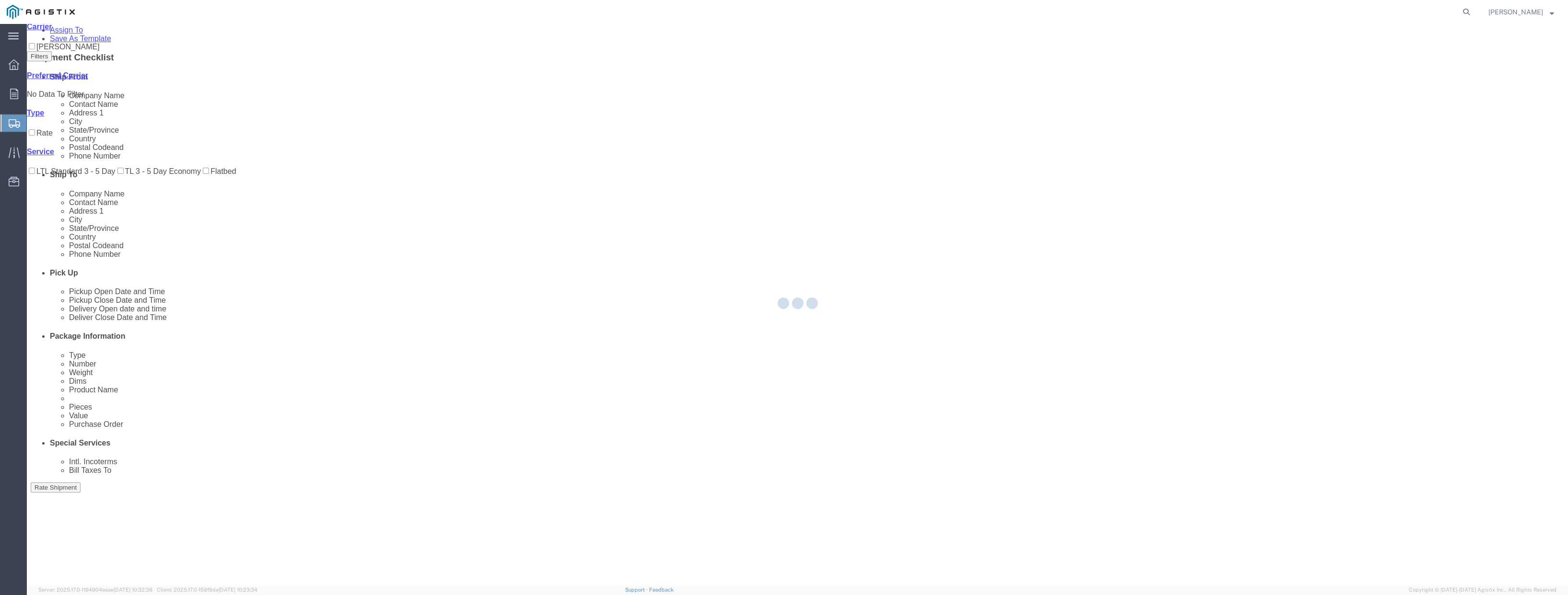
scroll to position [0, 0]
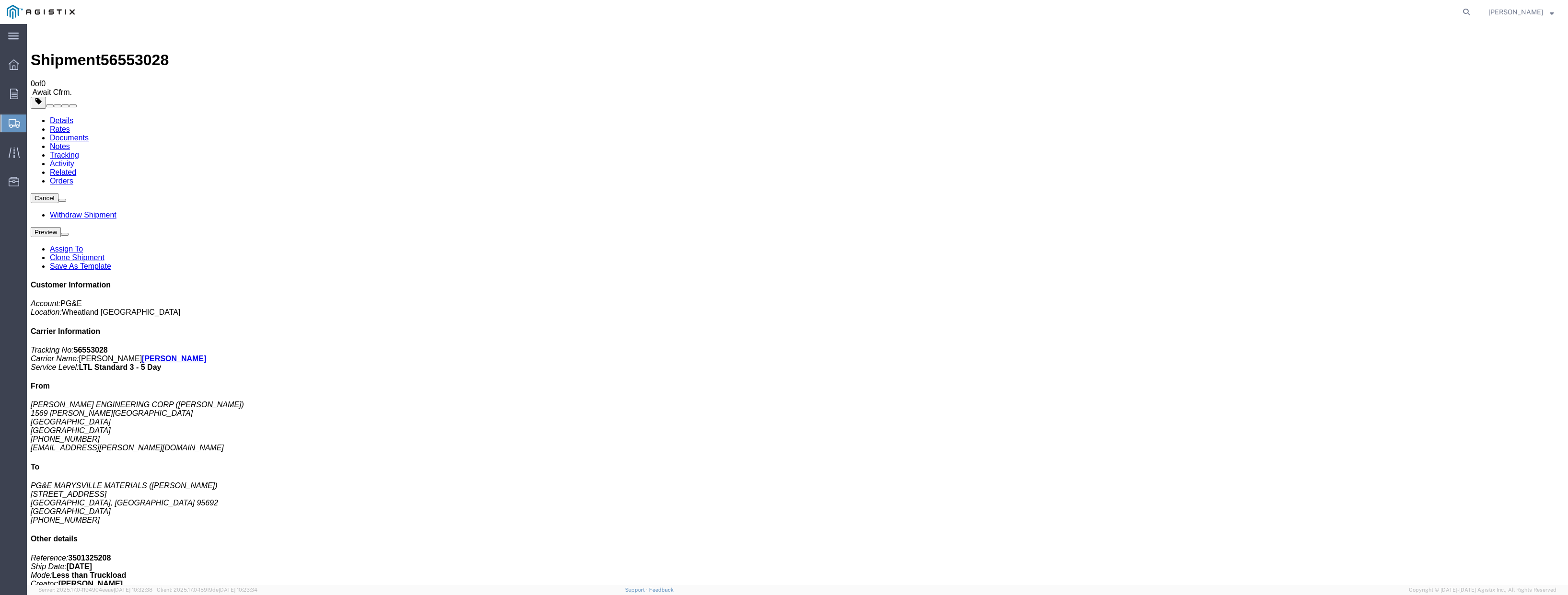
click at [58, 193] on button "Cancel" at bounding box center [44, 198] width 28 height 10
